Goal: Task Accomplishment & Management: Complete application form

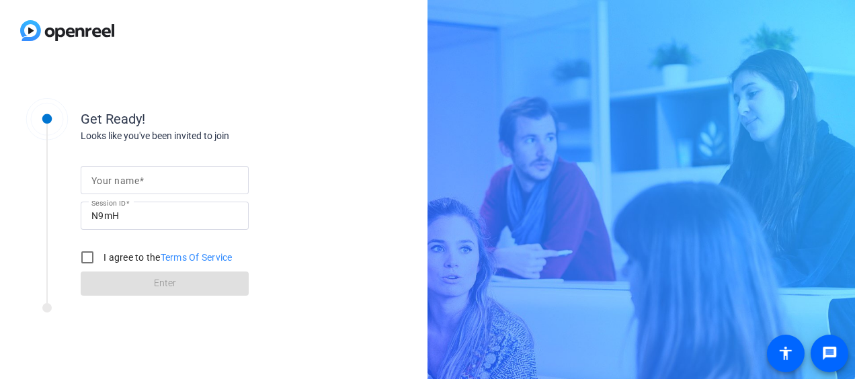
click at [144, 182] on span at bounding box center [141, 180] width 5 height 11
click at [144, 182] on input "Your name" at bounding box center [164, 180] width 147 height 16
type input "[PERSON_NAME]"
click at [90, 262] on input "I agree to the Terms Of Service" at bounding box center [87, 257] width 27 height 27
checkbox input "true"
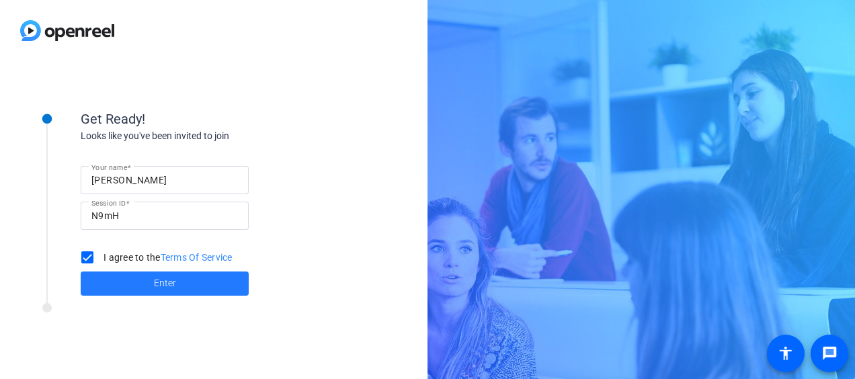
click at [159, 280] on span "Enter" at bounding box center [165, 283] width 22 height 14
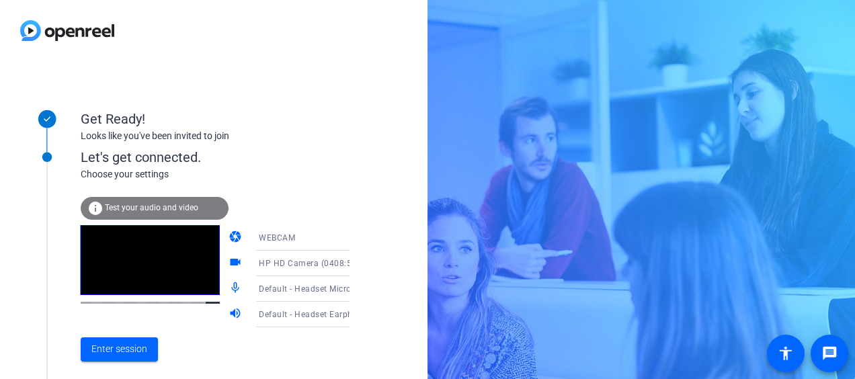
click at [355, 290] on icon at bounding box center [363, 289] width 16 height 16
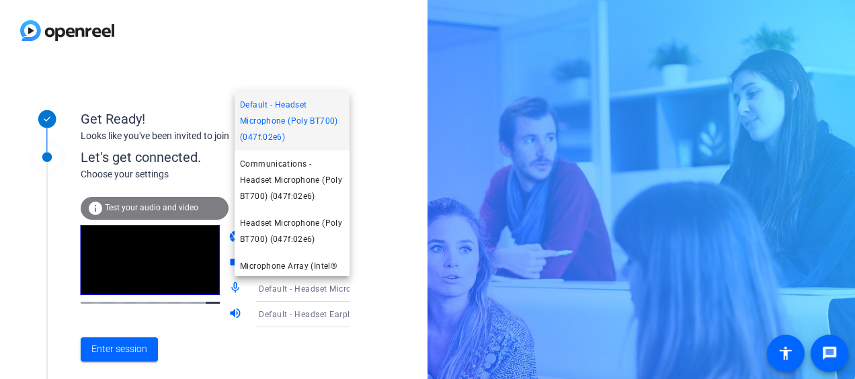
click at [200, 345] on div at bounding box center [427, 189] width 855 height 379
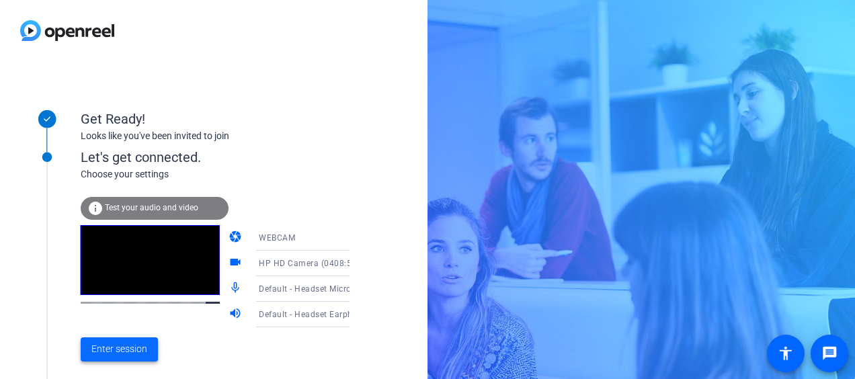
click at [122, 350] on span "Enter session" at bounding box center [119, 349] width 56 height 14
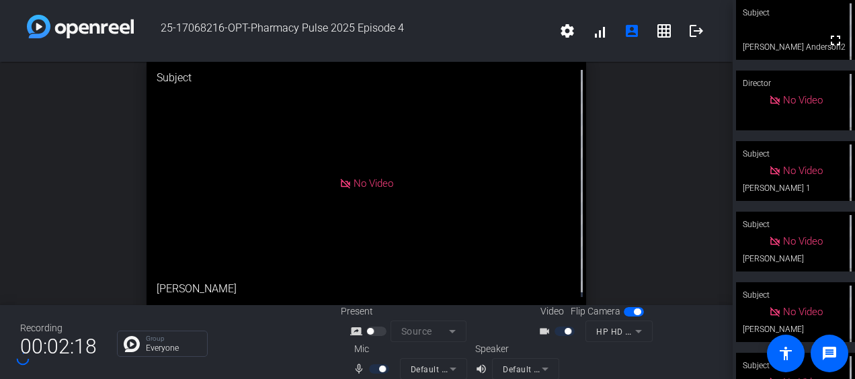
click at [641, 184] on div "open_in_new Subject No Video [PERSON_NAME]" at bounding box center [366, 183] width 733 height 243
